Goal: Task Accomplishment & Management: Use online tool/utility

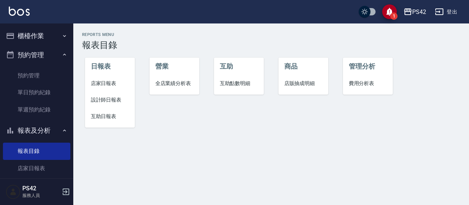
click at [38, 30] on button "櫃檯作業" at bounding box center [36, 35] width 67 height 19
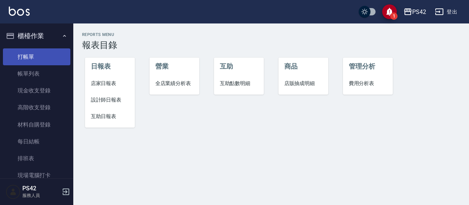
click at [35, 59] on link "打帳單" at bounding box center [36, 56] width 67 height 17
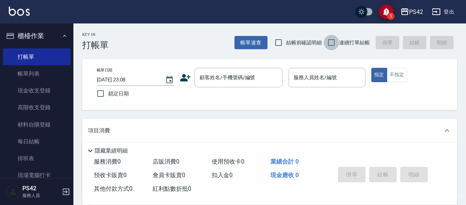
drag, startPoint x: 331, startPoint y: 44, endPoint x: 324, endPoint y: 49, distance: 8.9
click at [329, 45] on input "連續打單結帳" at bounding box center [330, 42] width 15 height 15
checkbox input "true"
click at [257, 83] on input "顧客姓名/手機號碼/編號" at bounding box center [233, 77] width 70 height 13
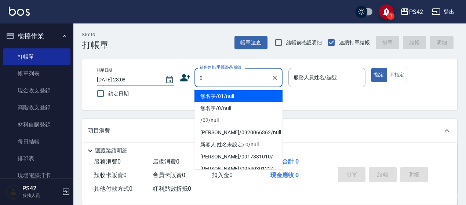
type input "無名字/01/null"
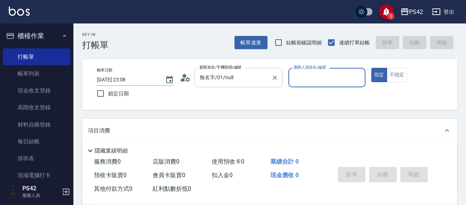
type input "4"
type input "無名字/0/null"
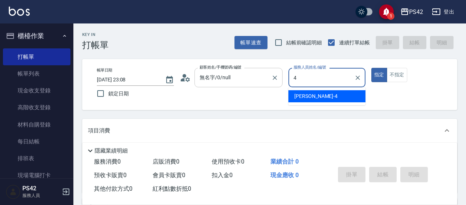
type input "[PERSON_NAME]-4"
type button "true"
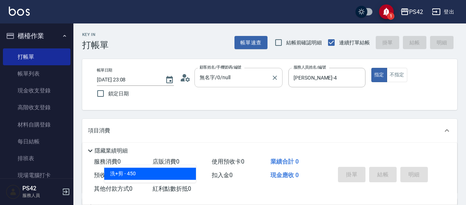
type input "洗+剪(309)"
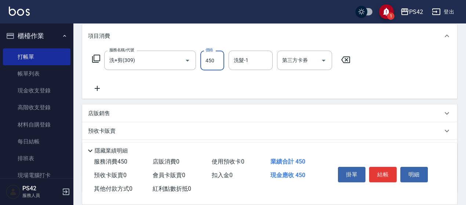
scroll to position [110, 0]
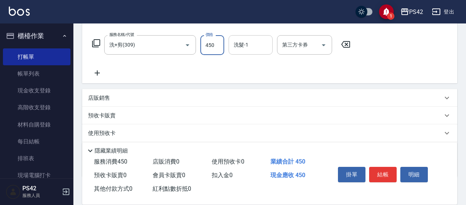
click at [256, 47] on input "洗髮-1" at bounding box center [250, 44] width 37 height 13
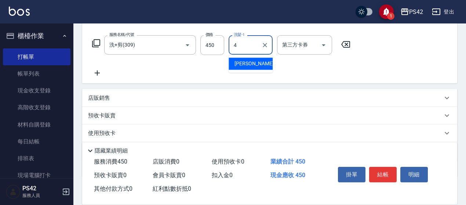
type input "[PERSON_NAME]-4"
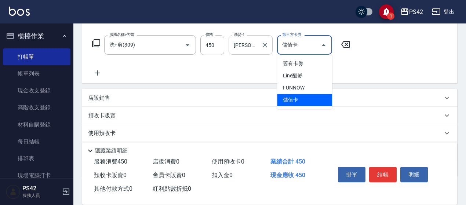
type input "儲值卡"
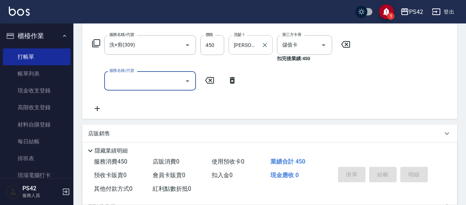
type input "[DATE] 23:09"
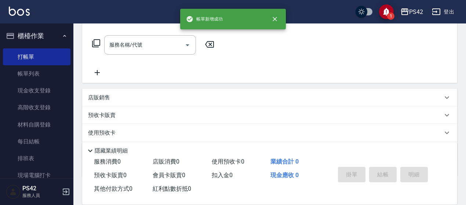
scroll to position [0, 0]
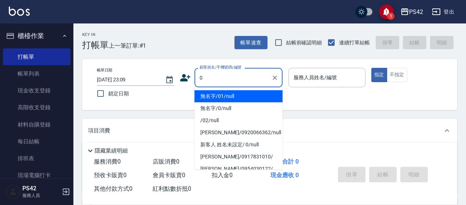
type input "無名字/01/null"
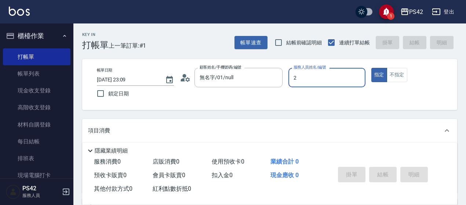
type input "[PERSON_NAME]-2"
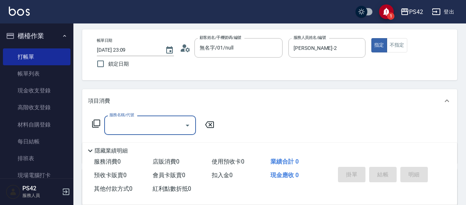
scroll to position [37, 0]
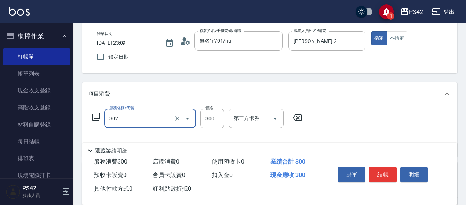
type input "剪髮(302)"
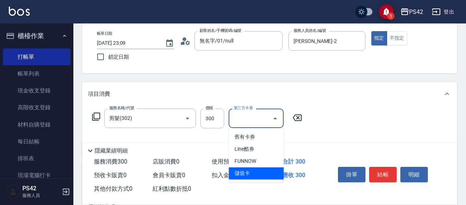
type input "儲值卡"
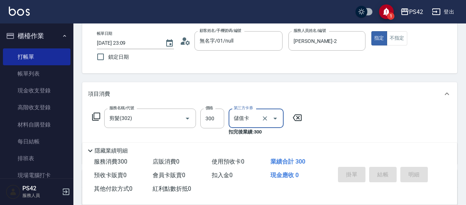
type input "[DATE] 23:10"
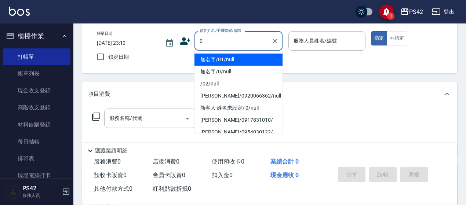
type input "無名字/01/null"
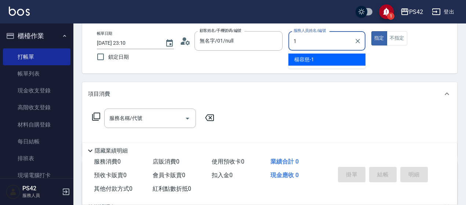
type input "[PERSON_NAME]-1"
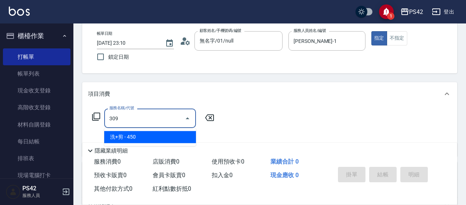
type input "洗+剪(309)"
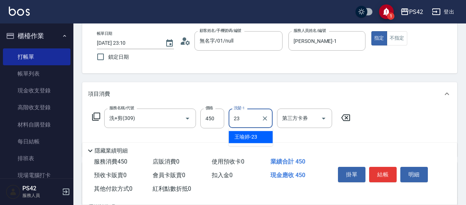
type input "[PERSON_NAME]-23"
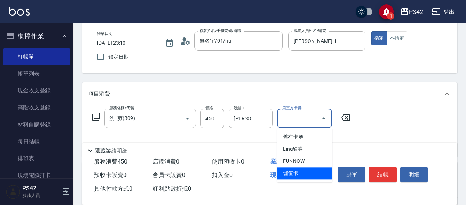
type input "儲值卡"
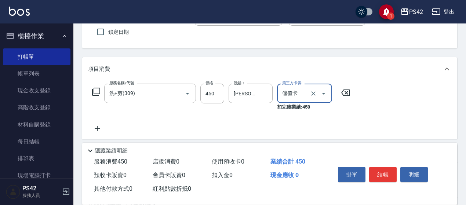
scroll to position [73, 0]
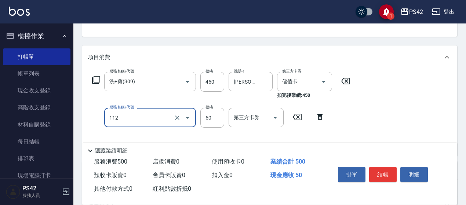
type input "精油50(112)"
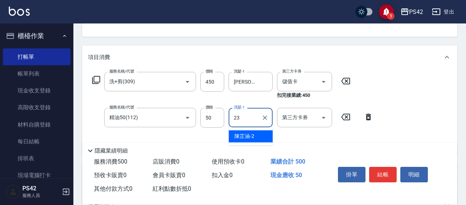
type input "[PERSON_NAME]-23"
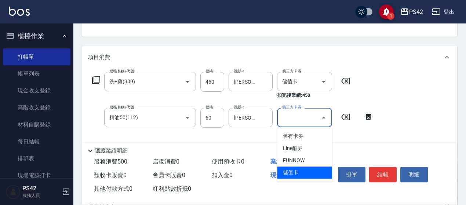
type input "儲值卡"
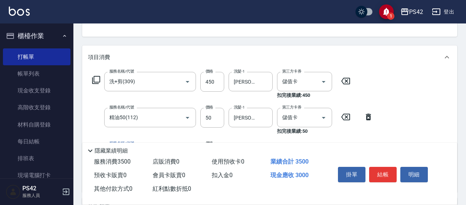
type input "儲值3000(901)"
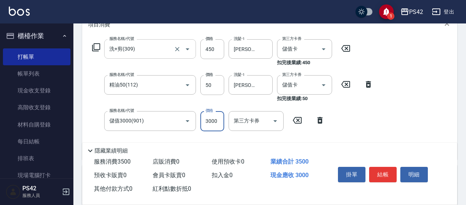
scroll to position [147, 0]
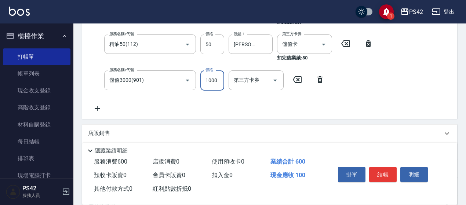
type input "1000"
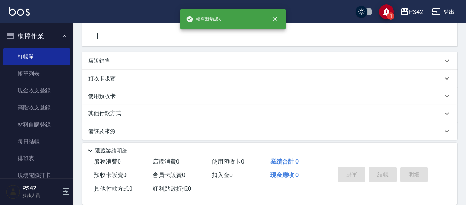
scroll to position [0, 0]
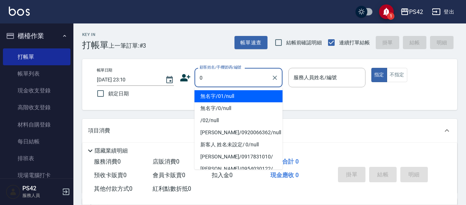
type input "無名字/01/null"
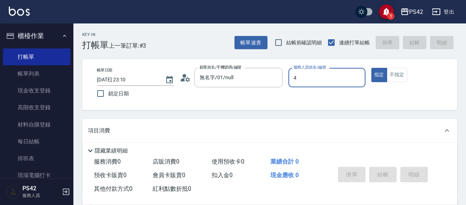
type input "[PERSON_NAME]-4"
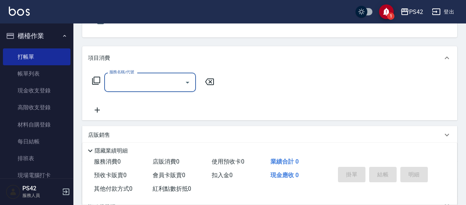
scroll to position [73, 0]
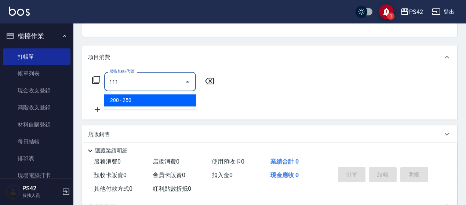
type input "200(111)"
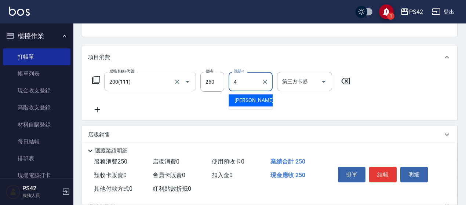
type input "[PERSON_NAME]-4"
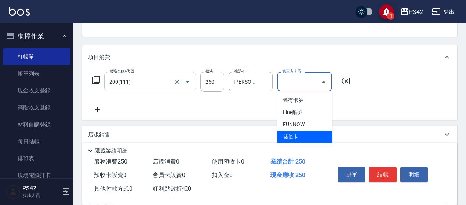
type input "儲值卡"
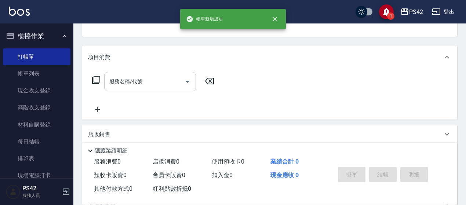
scroll to position [71, 0]
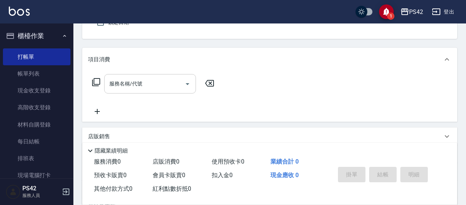
type input "無名字/01/null"
type input "[PERSON_NAME]-1"
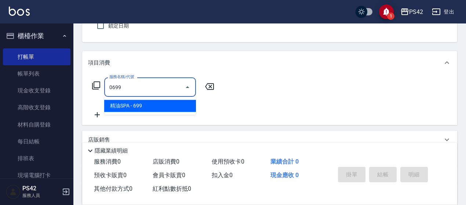
type input "精油SPA(0699)"
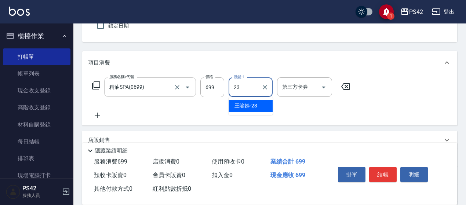
type input "[PERSON_NAME]-23"
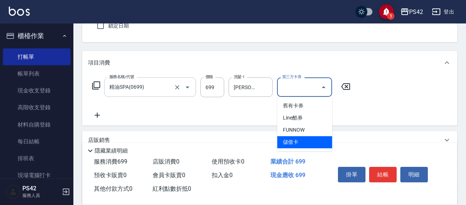
type input "儲值卡"
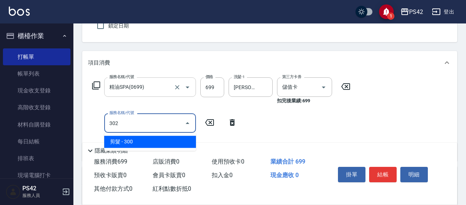
type input "剪髮(302)"
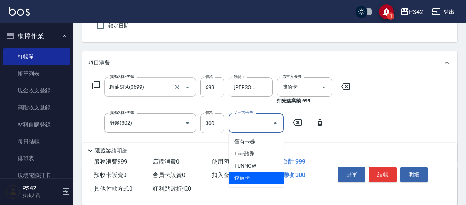
type input "儲值卡"
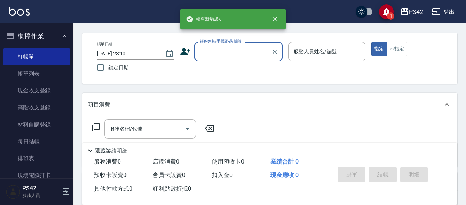
scroll to position [0, 0]
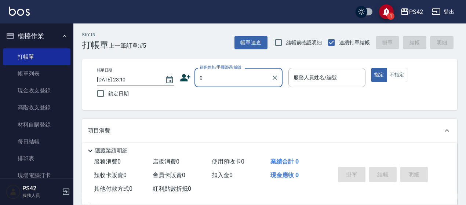
type input "無名字/01/null"
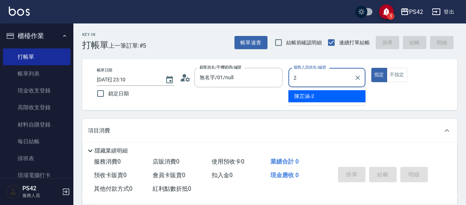
type input "[PERSON_NAME]-2"
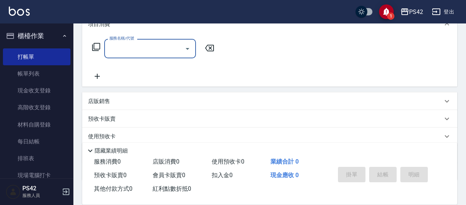
scroll to position [110, 0]
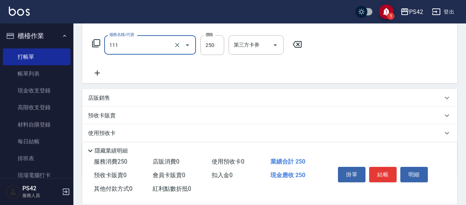
type input "200(111)"
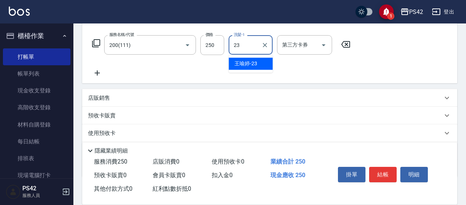
type input "[PERSON_NAME]-23"
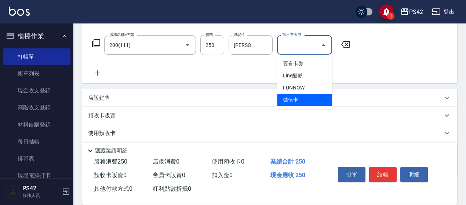
type input "儲值卡"
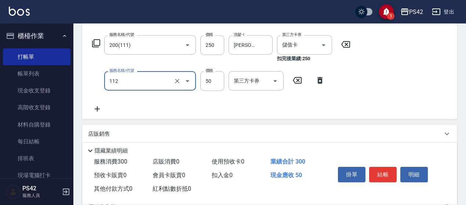
type input "精油50(112)"
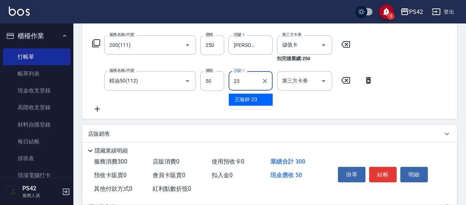
type input "[PERSON_NAME]-23"
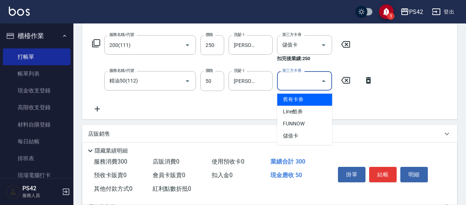
type input "儲值卡"
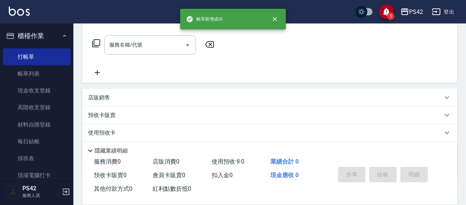
scroll to position [0, 0]
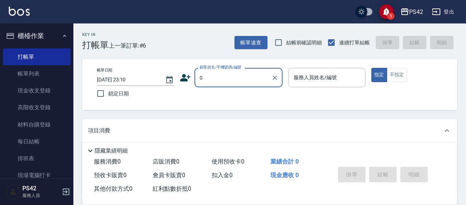
type input "無名字/01/null"
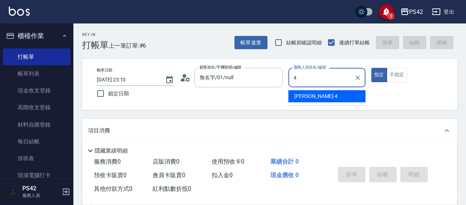
type input "[PERSON_NAME]-4"
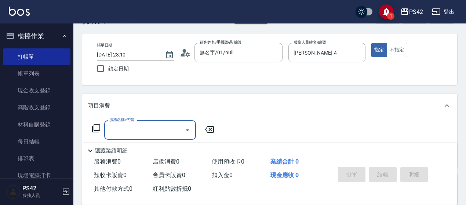
scroll to position [37, 0]
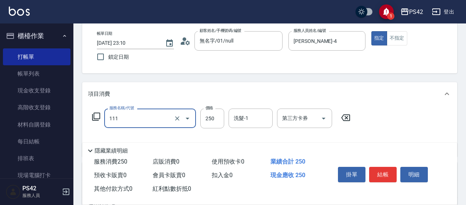
type input "200(111)"
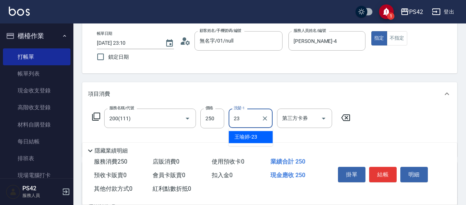
type input "[PERSON_NAME]-23"
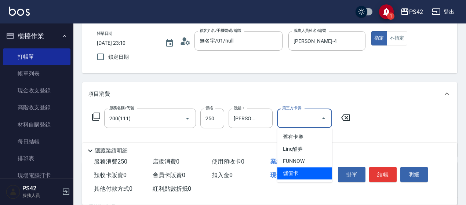
type input "儲值卡"
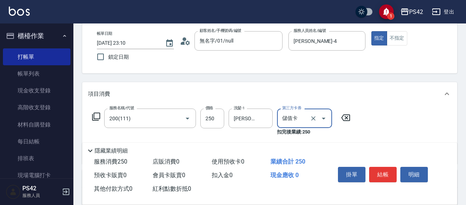
scroll to position [73, 0]
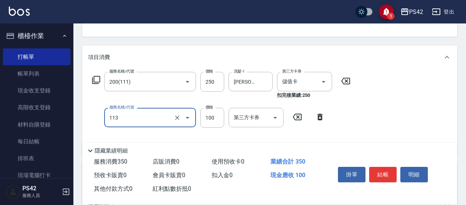
type input "瞬護100(113)"
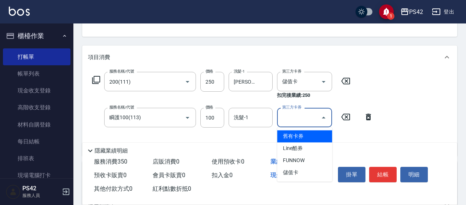
type input "儲值卡"
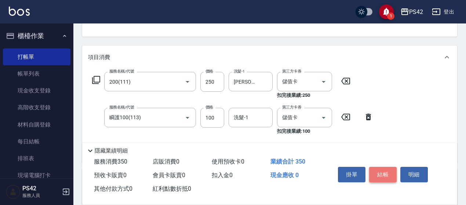
click at [379, 167] on button "結帳" at bounding box center [382, 174] width 27 height 15
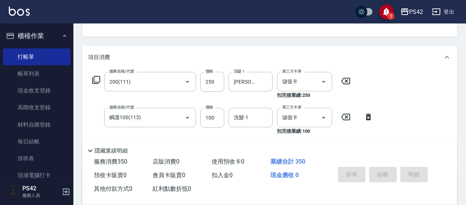
type input "[DATE] 23:11"
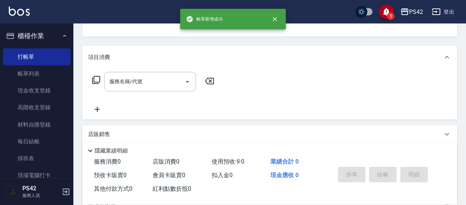
scroll to position [71, 0]
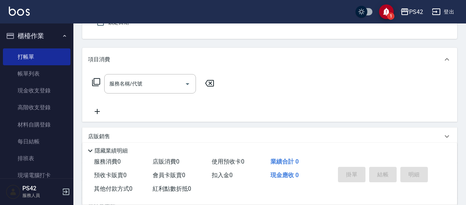
type input "無名字/01/null"
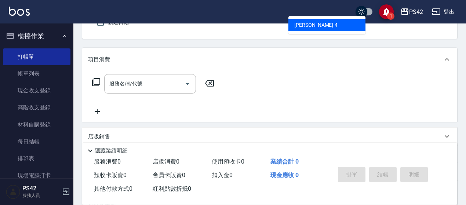
type input "[PERSON_NAME]-4"
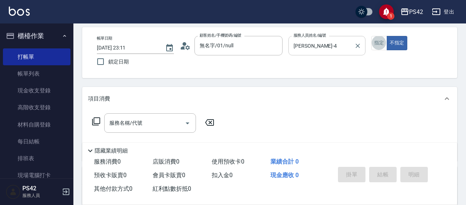
scroll to position [31, 0]
click at [385, 43] on button "指定" at bounding box center [379, 44] width 16 height 14
click at [378, 44] on button "指定" at bounding box center [379, 44] width 16 height 14
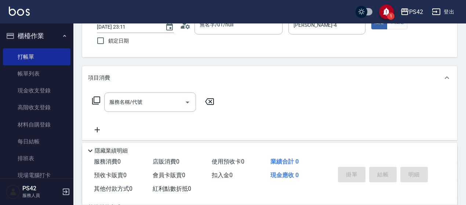
scroll to position [68, 0]
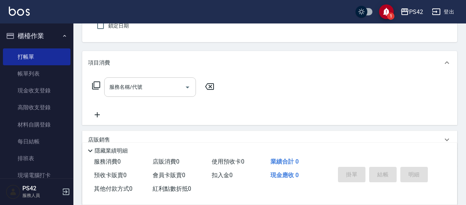
click at [127, 88] on input "服務名稱/代號" at bounding box center [144, 87] width 74 height 13
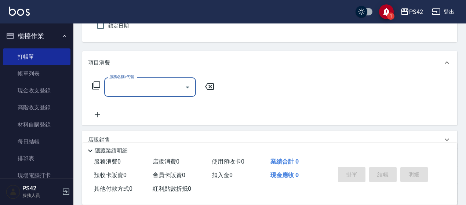
click at [123, 82] on input "服務名稱/代號" at bounding box center [144, 87] width 74 height 13
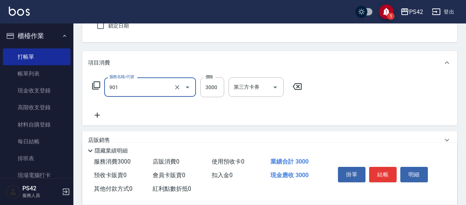
type input "儲值3000(901)"
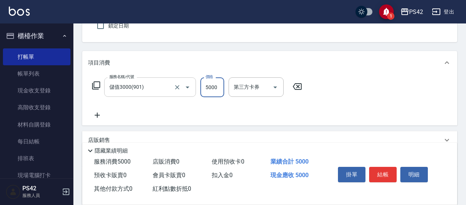
type input "5000"
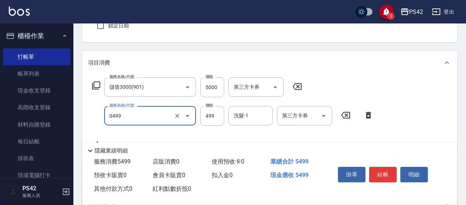
type input "[PERSON_NAME]499(0499)"
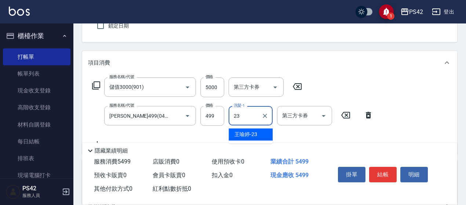
type input "[PERSON_NAME]-23"
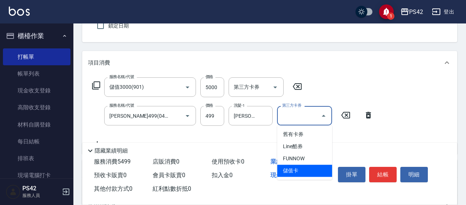
type input "儲值卡"
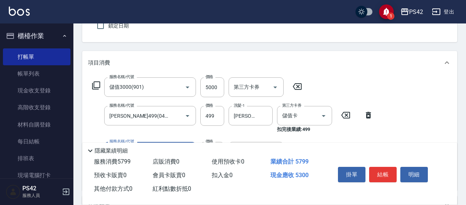
type input "剪髮(302)"
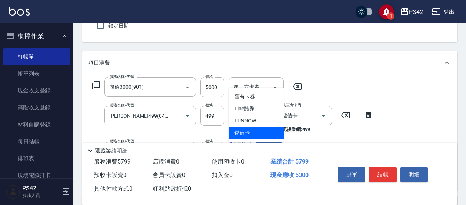
type input "儲值卡"
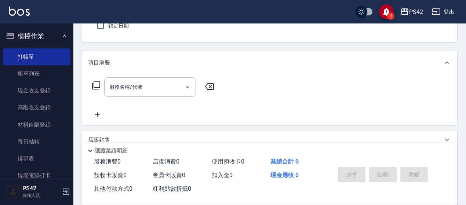
type input "無名字/01/null"
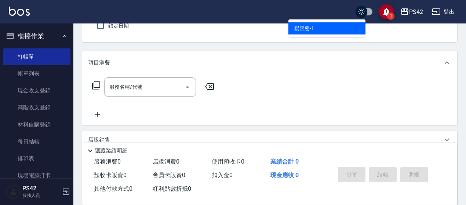
type input "[PERSON_NAME]-1"
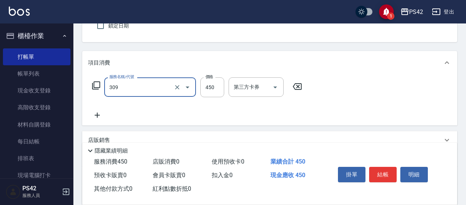
type input "洗+剪(309)"
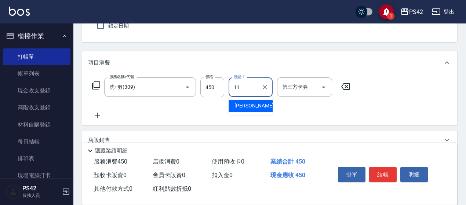
type input "[PERSON_NAME]-11"
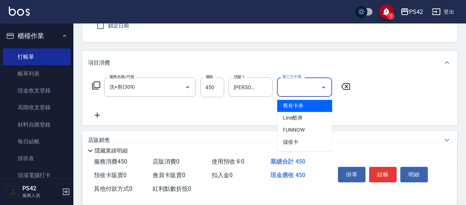
type input "儲值卡"
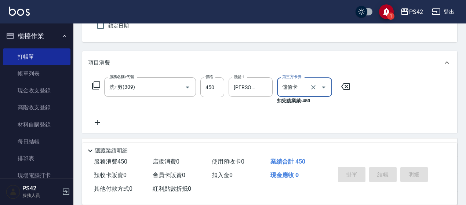
type input "[DATE] 23:12"
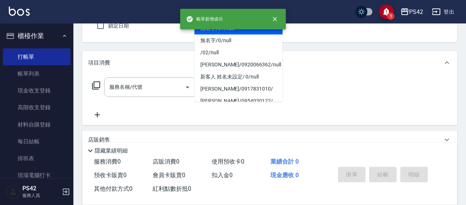
type input "無名字/01/null"
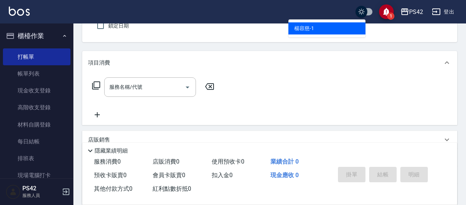
type input "[PERSON_NAME]-1"
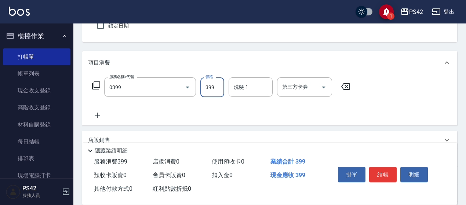
type input "海鹽399(0399)"
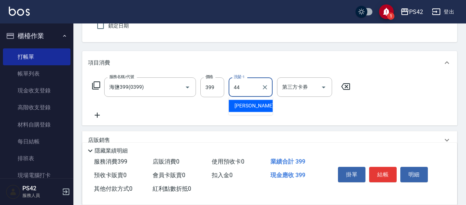
type input "[PERSON_NAME]-44"
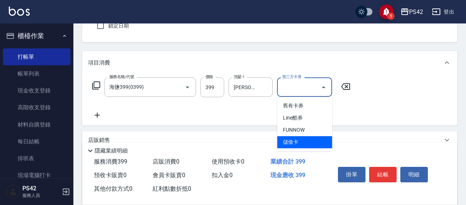
type input "儲值卡"
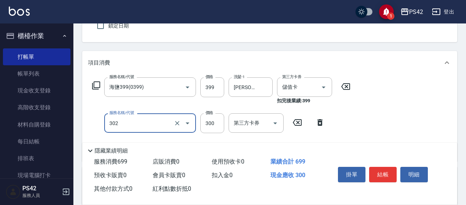
type input "剪髮(302)"
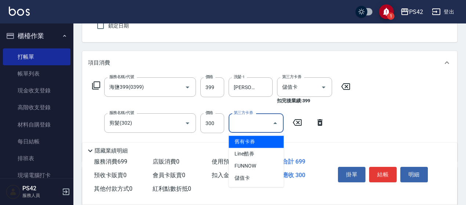
type input "儲值卡"
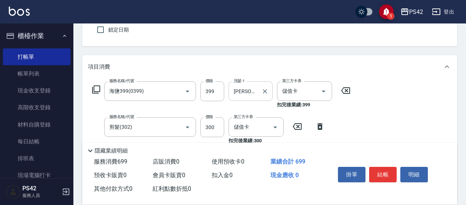
scroll to position [104, 0]
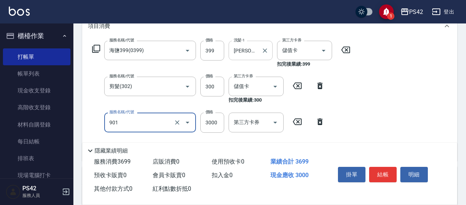
type input "儲值3000(901)"
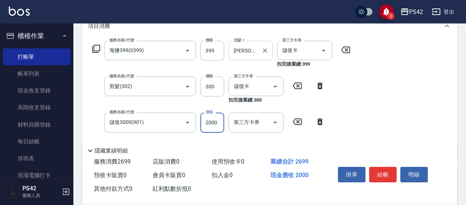
type input "2000"
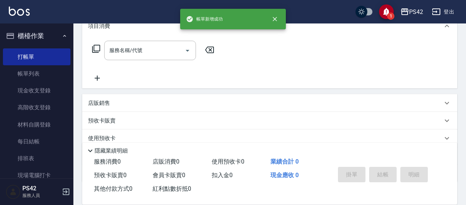
scroll to position [0, 0]
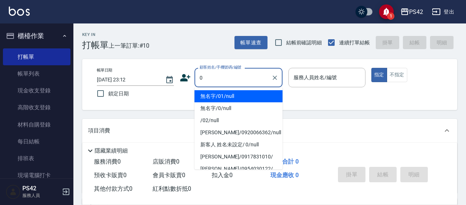
type input "無名字/01/null"
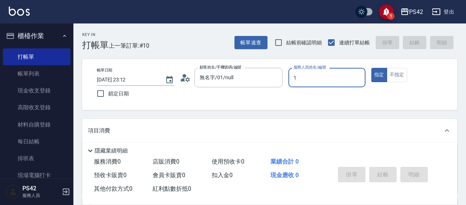
type input "[PERSON_NAME]-1"
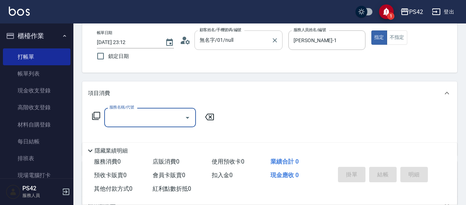
scroll to position [73, 0]
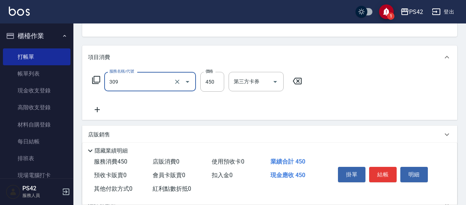
type input "洗+剪(309)"
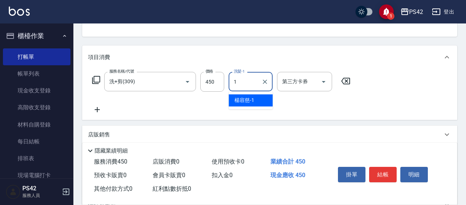
type input "[PERSON_NAME]-1"
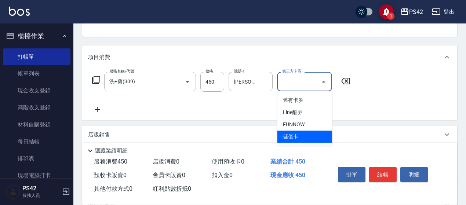
type input "儲值卡"
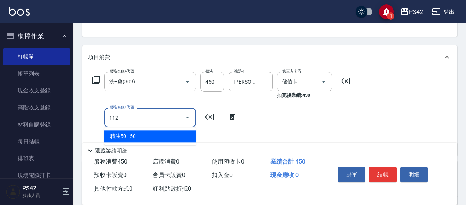
type input "精油50(112)"
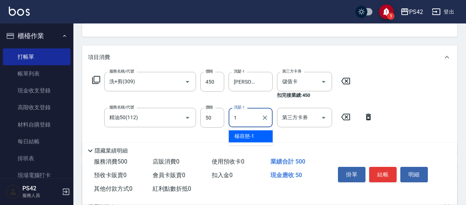
type input "[PERSON_NAME]-1"
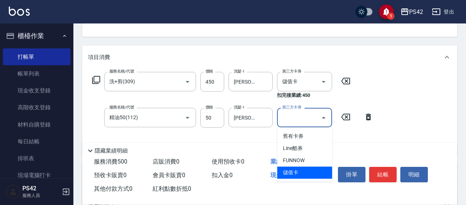
type input "儲值卡"
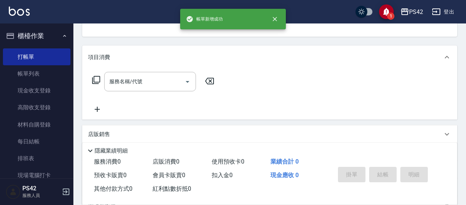
scroll to position [71, 0]
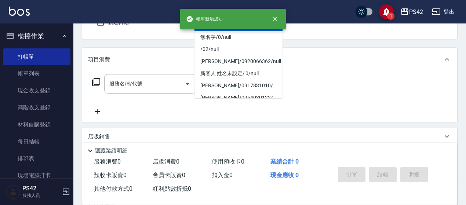
type input "無名字/01/null"
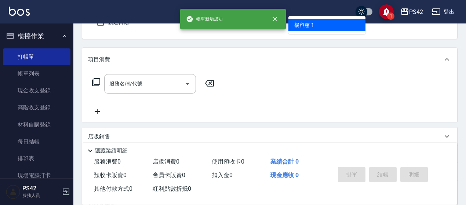
type input "[PERSON_NAME]-1"
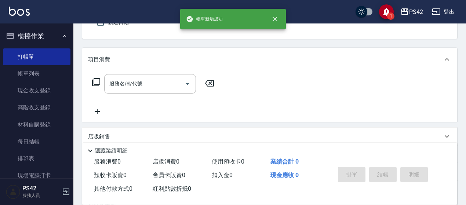
scroll to position [68, 0]
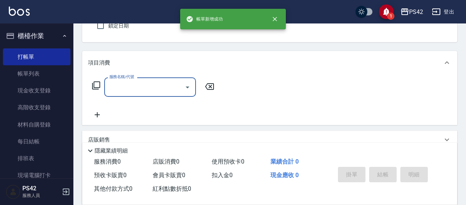
type input "3"
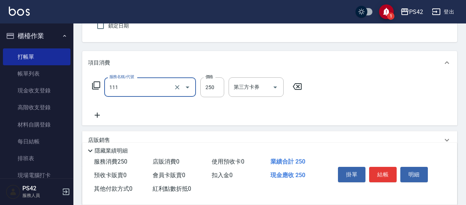
type input "200(111)"
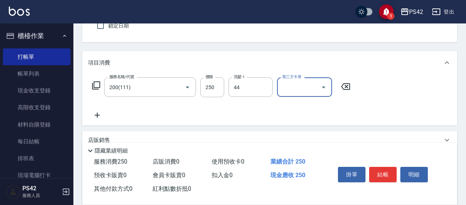
type input "[PERSON_NAME]-44"
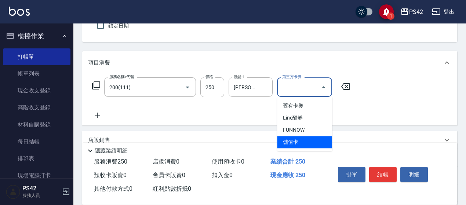
type input "儲值卡"
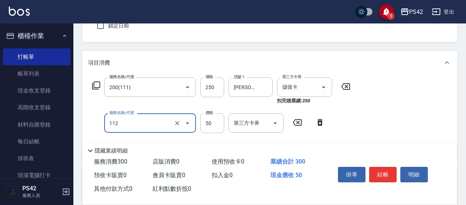
type input "精油50(112)"
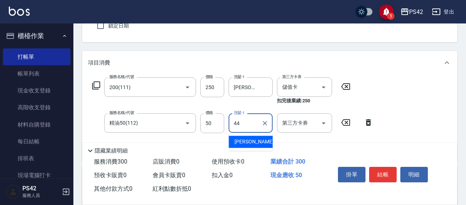
type input "[PERSON_NAME]-44"
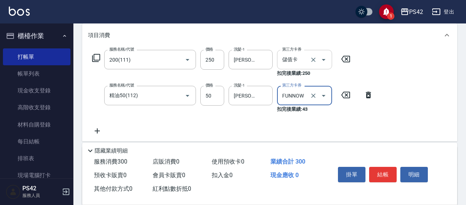
scroll to position [141, 0]
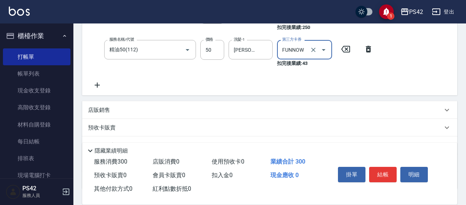
click at [320, 51] on icon "Open" at bounding box center [323, 49] width 9 height 9
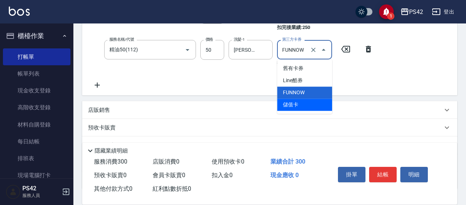
click at [304, 101] on span "儲值卡" at bounding box center [304, 105] width 55 height 12
type input "儲值卡"
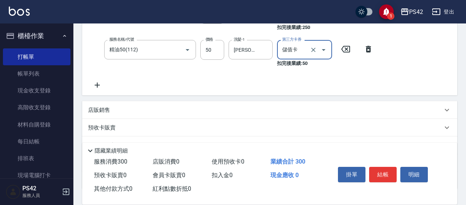
click at [90, 89] on icon at bounding box center [97, 85] width 18 height 9
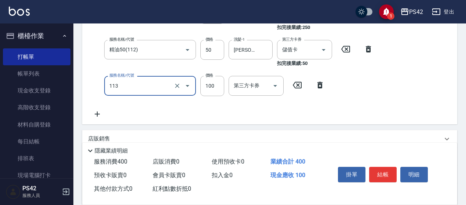
type input "瞬護100(113)"
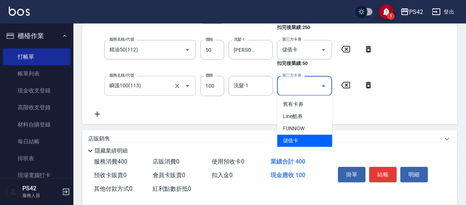
type input "儲值卡"
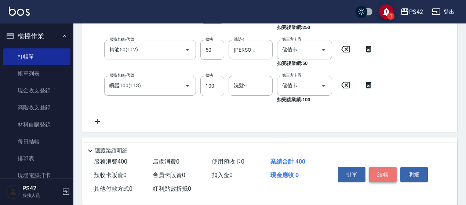
click at [377, 171] on button "結帳" at bounding box center [382, 174] width 27 height 15
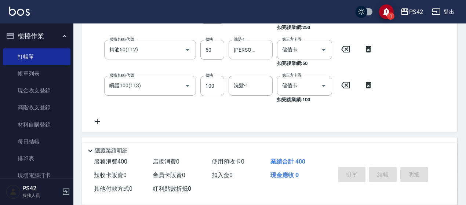
type input "[DATE] 23:13"
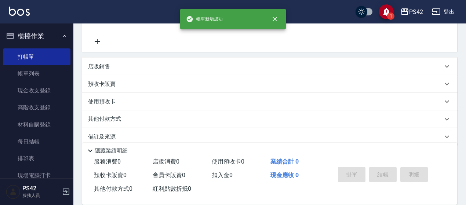
scroll to position [0, 0]
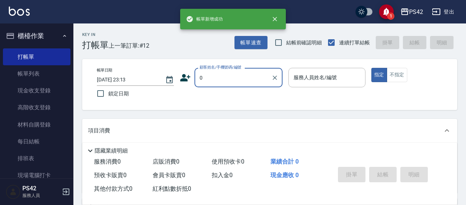
type input "無名字/01/null"
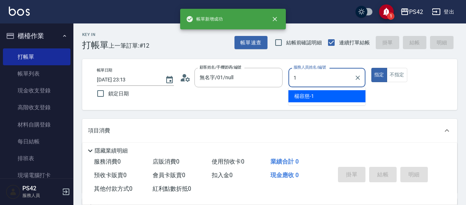
type input "[PERSON_NAME]-1"
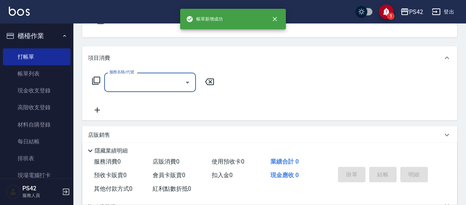
scroll to position [73, 0]
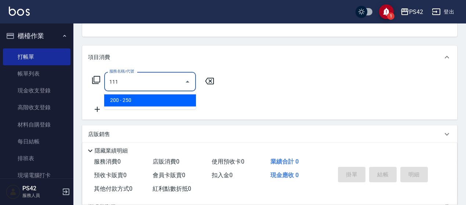
type input "200(111)"
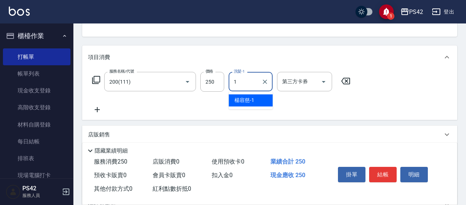
type input "[PERSON_NAME]-1"
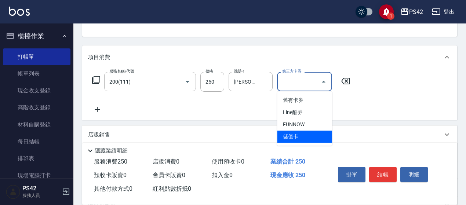
type input "儲值卡"
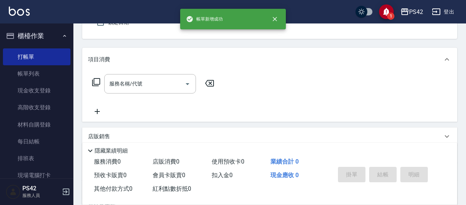
scroll to position [0, 0]
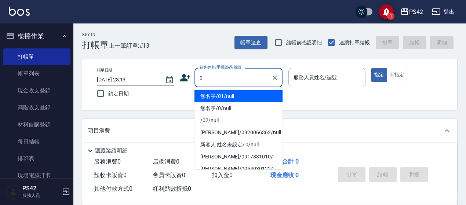
type input "無名字/01/null"
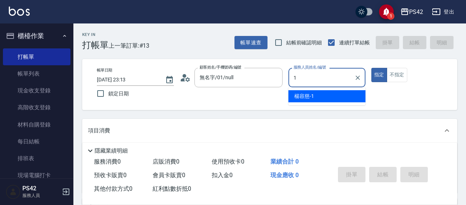
type input "[PERSON_NAME]-1"
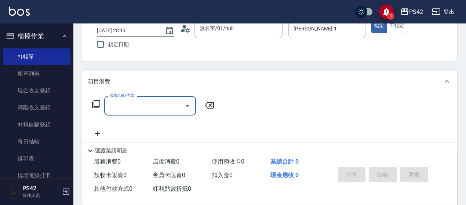
scroll to position [110, 0]
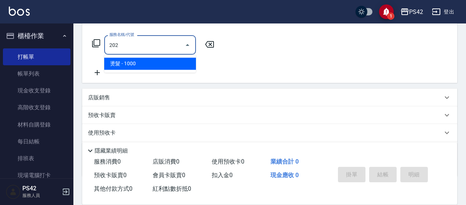
type input "燙髮(202)"
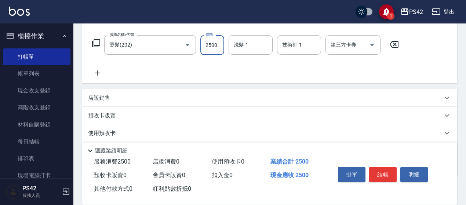
type input "2500"
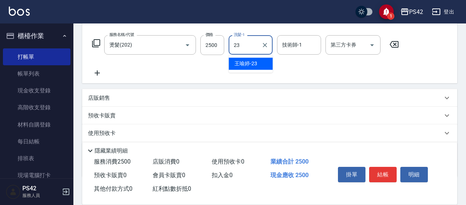
type input "[PERSON_NAME]-23"
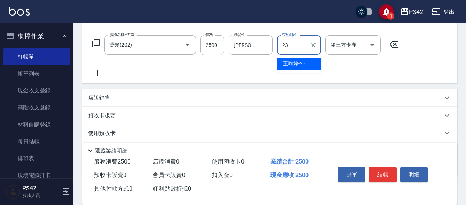
type input "[PERSON_NAME]-23"
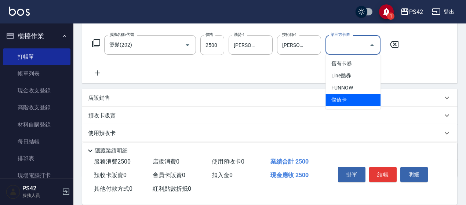
type input "儲值卡"
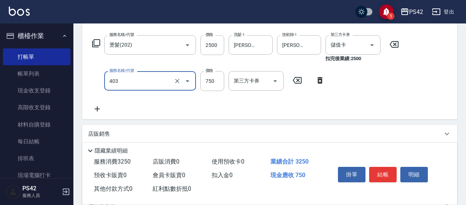
type input "750護(403)"
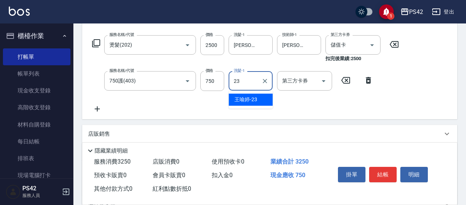
type input "[PERSON_NAME]-23"
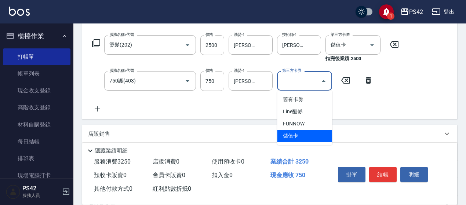
type input "儲值卡"
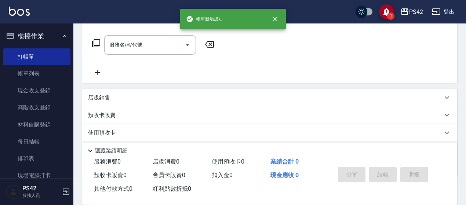
scroll to position [0, 0]
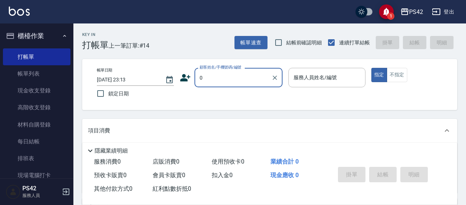
type input "無名字/01/null"
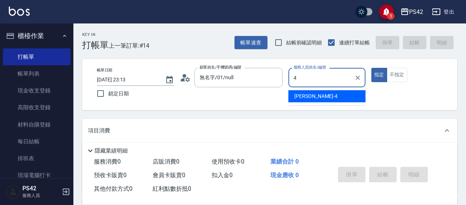
type input "[PERSON_NAME]-4"
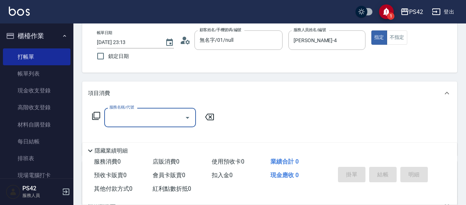
scroll to position [73, 0]
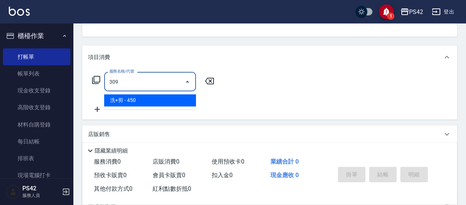
type input "洗+剪(309)"
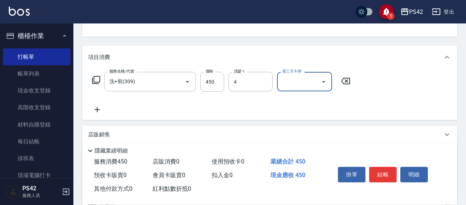
type input "[PERSON_NAME]-4"
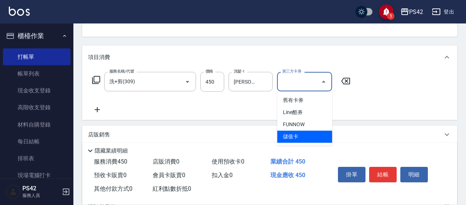
type input "儲值卡"
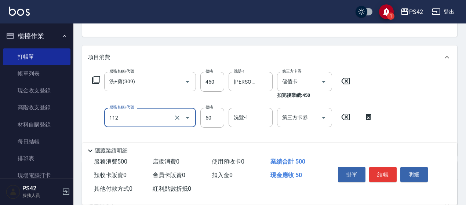
type input "精油50(112)"
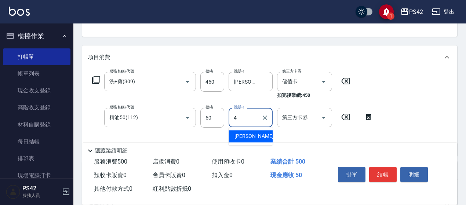
type input "[PERSON_NAME]-4"
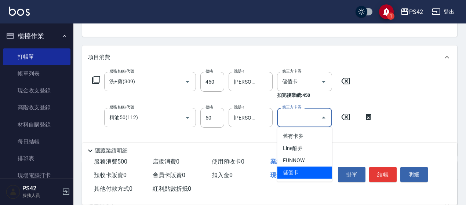
type input "儲值卡"
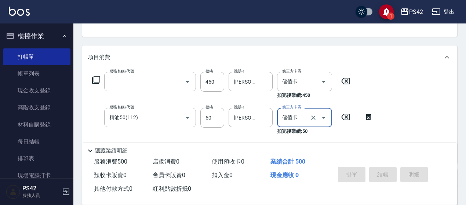
scroll to position [71, 0]
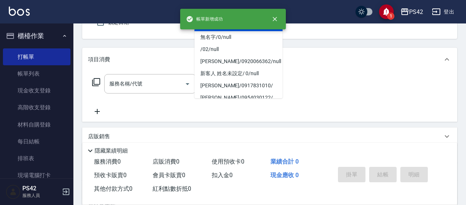
type input "無名字/01/null"
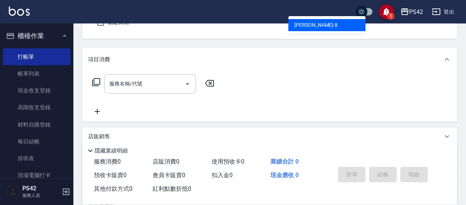
type input "[PERSON_NAME]-8"
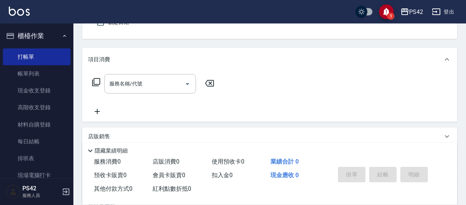
scroll to position [68, 0]
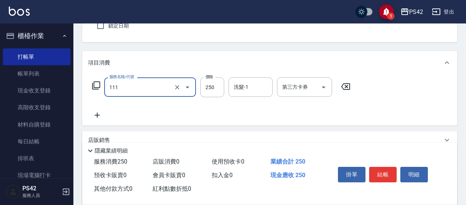
type input "200(111)"
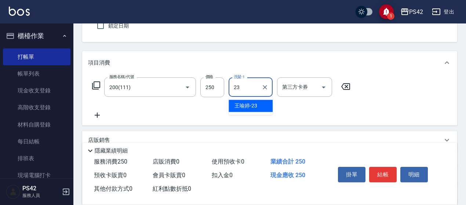
type input "[PERSON_NAME]-23"
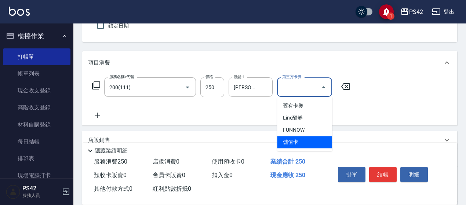
type input "儲值卡"
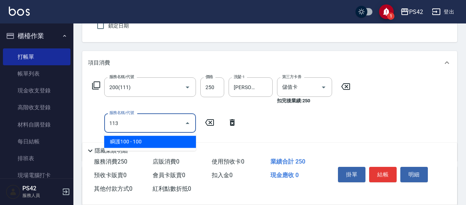
type input "瞬護100(113)"
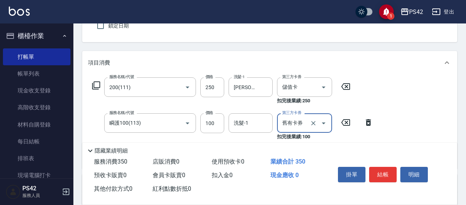
click at [324, 125] on icon "Open" at bounding box center [323, 123] width 9 height 9
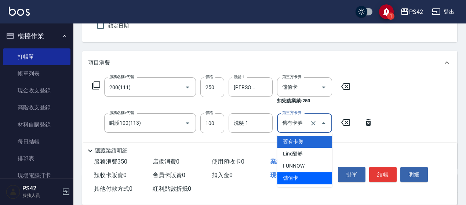
click at [310, 173] on span "儲值卡" at bounding box center [304, 178] width 55 height 12
type input "儲值卡"
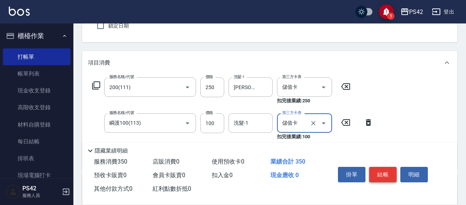
click at [381, 170] on button "結帳" at bounding box center [382, 174] width 27 height 15
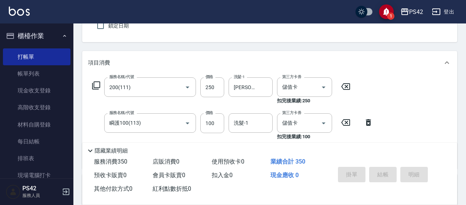
type input "[DATE] 23:14"
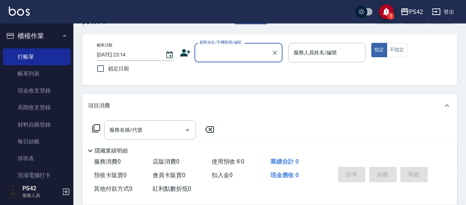
scroll to position [37, 0]
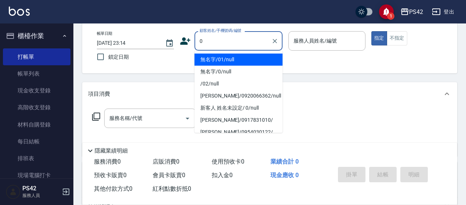
type input "無名字/01/null"
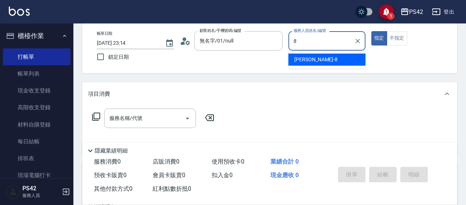
type input "[PERSON_NAME]-8"
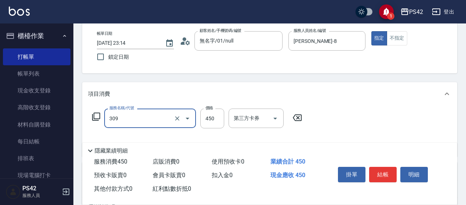
type input "洗+剪(309)"
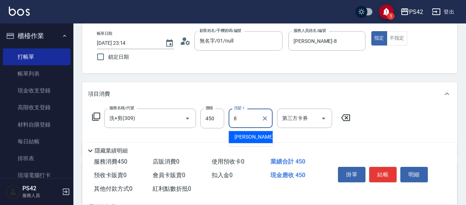
type input "[PERSON_NAME]-8"
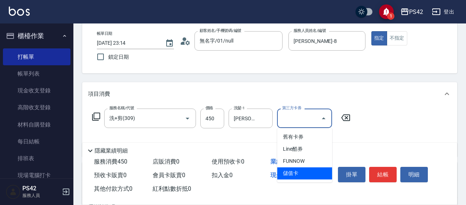
type input "儲值卡"
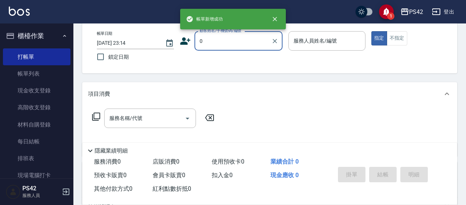
type input "無名字/01/null"
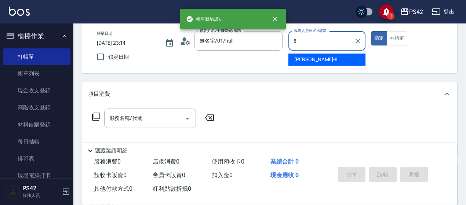
type input "[PERSON_NAME]-8"
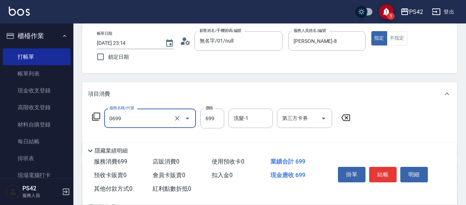
type input "精油SPA(0699)"
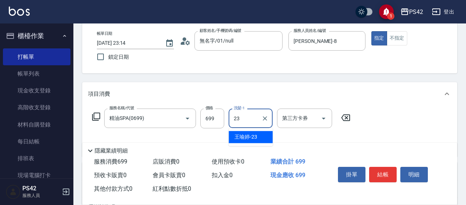
type input "[PERSON_NAME]-23"
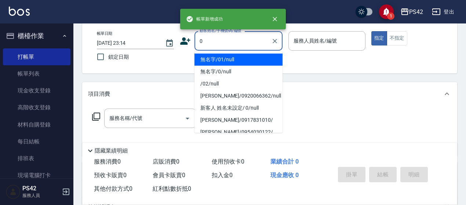
type input "無名字/01/null"
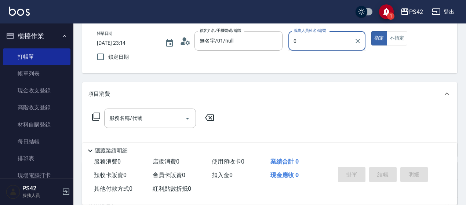
type input "0"
click at [371, 31] on button "指定" at bounding box center [379, 38] width 16 height 14
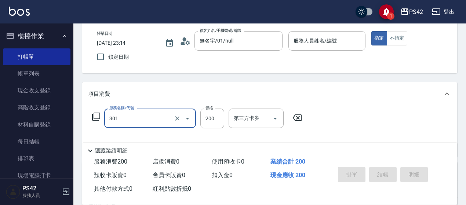
type input "剪髮(301)"
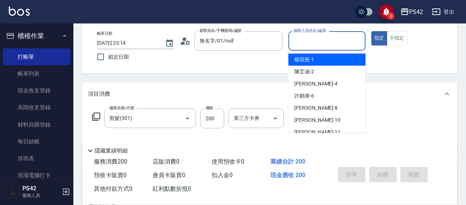
click at [305, 38] on input "服務人員姓名/編號" at bounding box center [326, 40] width 70 height 13
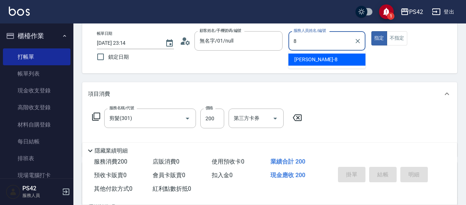
type input "[PERSON_NAME]-8"
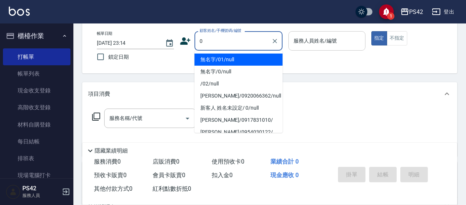
type input "無名字/01/null"
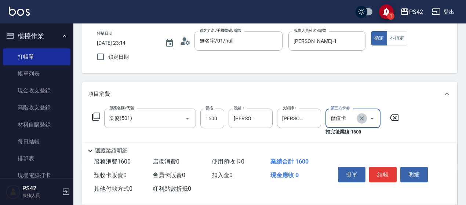
click at [363, 116] on icon "Clear" at bounding box center [361, 118] width 7 height 7
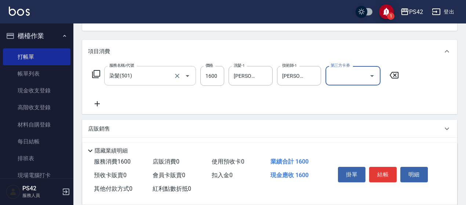
scroll to position [73, 0]
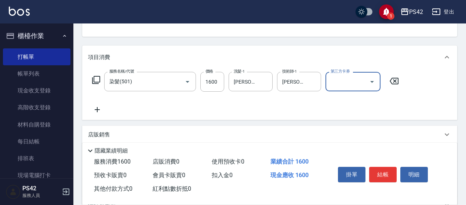
click at [99, 107] on icon at bounding box center [97, 109] width 18 height 9
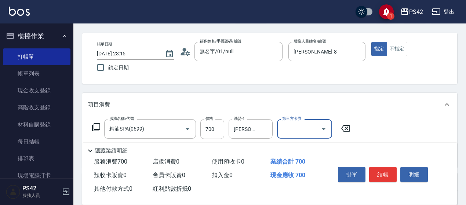
scroll to position [0, 0]
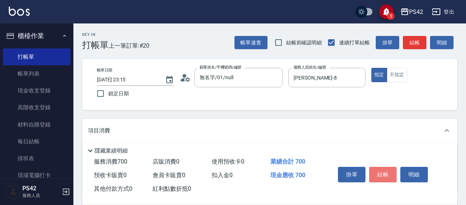
drag, startPoint x: 393, startPoint y: 168, endPoint x: 391, endPoint y: 172, distance: 4.2
click at [391, 172] on button "結帳" at bounding box center [382, 174] width 27 height 15
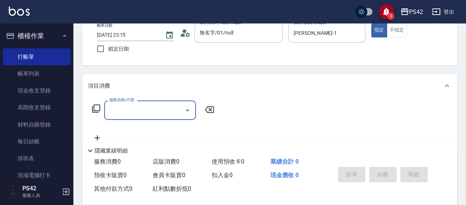
scroll to position [73, 0]
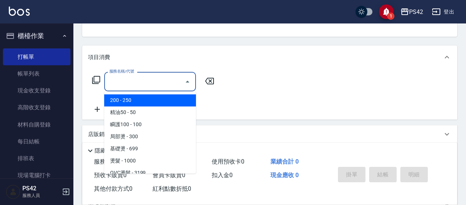
click at [120, 82] on input "服務名稱/代號" at bounding box center [144, 81] width 74 height 13
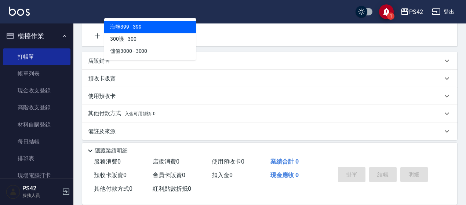
scroll to position [0, 0]
click at [168, 31] on span "男士接髮 - 3999" at bounding box center [150, 27] width 92 height 12
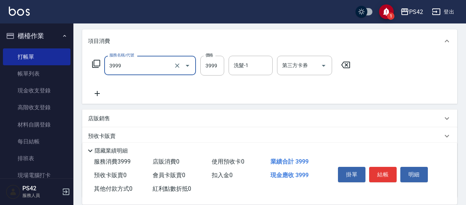
scroll to position [73, 0]
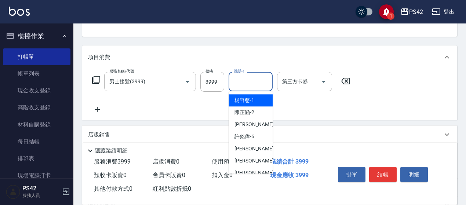
click at [255, 82] on input "洗髮-1" at bounding box center [250, 81] width 37 height 13
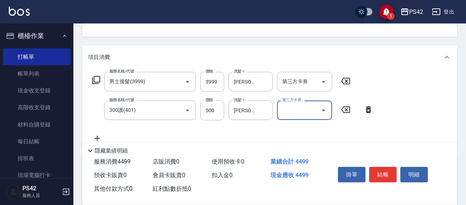
scroll to position [0, 0]
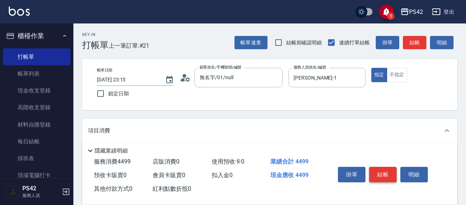
click at [387, 169] on button "結帳" at bounding box center [382, 174] width 27 height 15
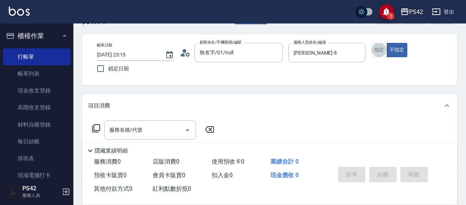
scroll to position [37, 0]
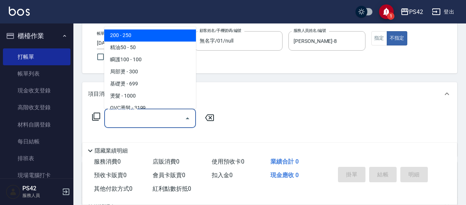
click at [121, 124] on input "服務名稱/代號" at bounding box center [144, 118] width 74 height 13
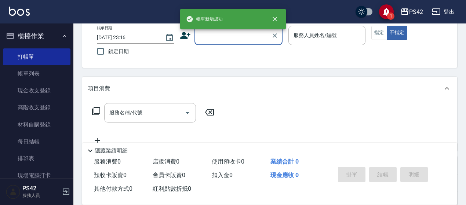
scroll to position [0, 0]
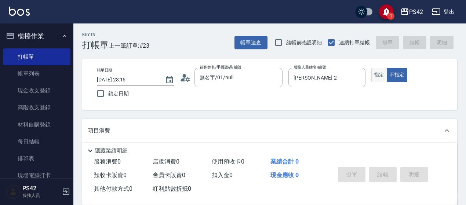
click at [372, 73] on button "指定" at bounding box center [379, 75] width 16 height 14
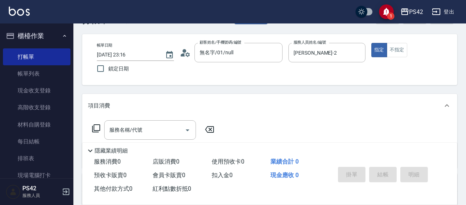
scroll to position [37, 0]
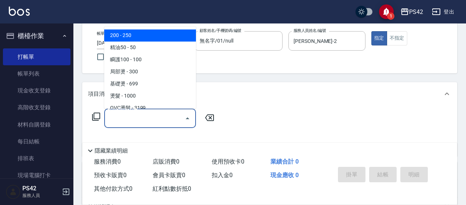
click at [139, 112] on input "服務名稱/代號" at bounding box center [144, 118] width 74 height 13
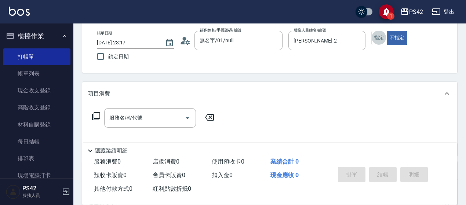
scroll to position [73, 0]
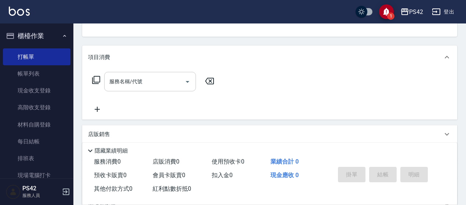
click at [132, 85] on input "服務名稱/代號" at bounding box center [144, 81] width 74 height 13
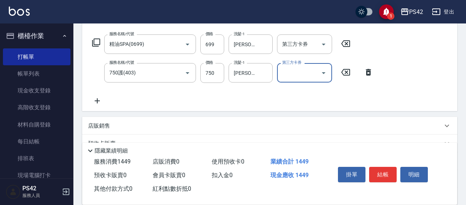
scroll to position [147, 0]
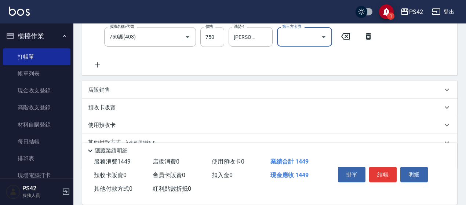
click at [109, 91] on p "店販銷售" at bounding box center [99, 90] width 22 height 8
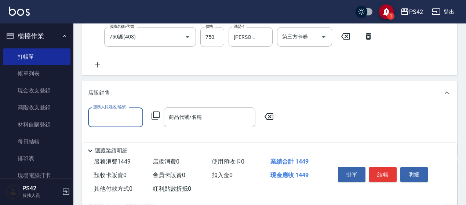
scroll to position [0, 0]
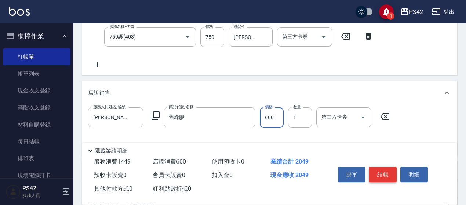
click at [382, 175] on button "結帳" at bounding box center [382, 174] width 27 height 15
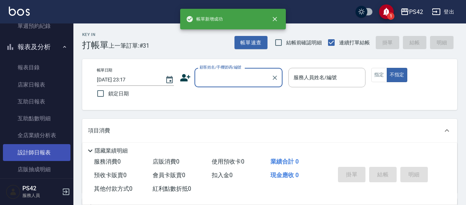
scroll to position [257, 0]
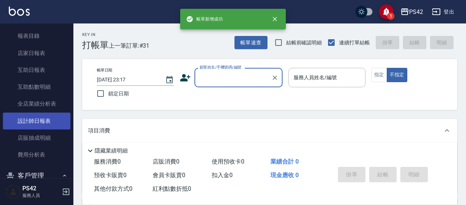
click at [40, 119] on link "設計師日報表" at bounding box center [36, 121] width 67 height 17
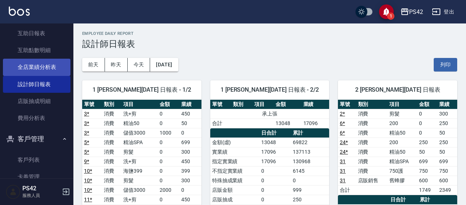
scroll to position [183, 0]
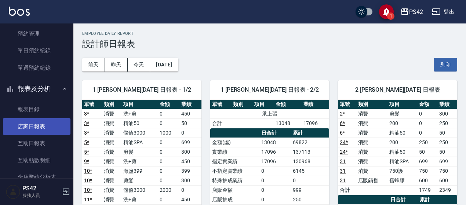
click at [48, 125] on link "店家日報表" at bounding box center [36, 126] width 67 height 17
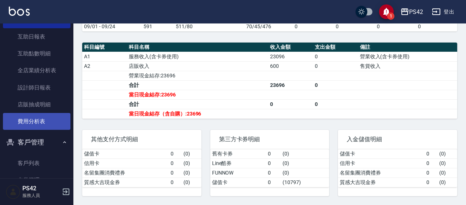
scroll to position [293, 0]
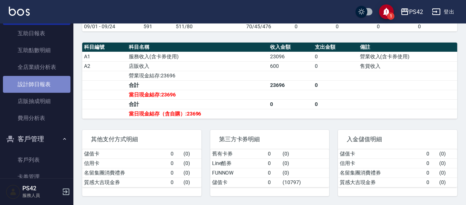
click at [53, 85] on link "設計師日報表" at bounding box center [36, 84] width 67 height 17
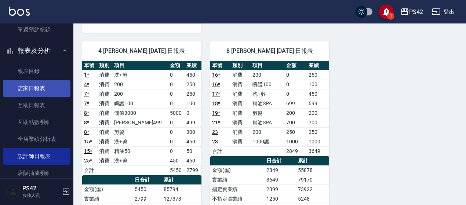
scroll to position [220, 0]
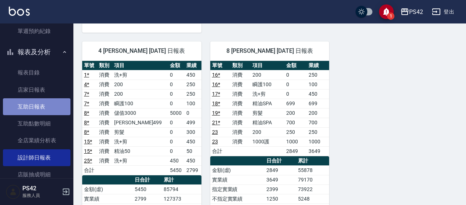
click at [47, 109] on link "互助日報表" at bounding box center [36, 106] width 67 height 17
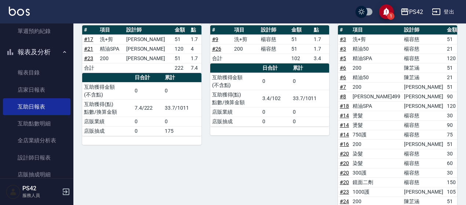
scroll to position [220, 0]
